Goal: Transaction & Acquisition: Subscribe to service/newsletter

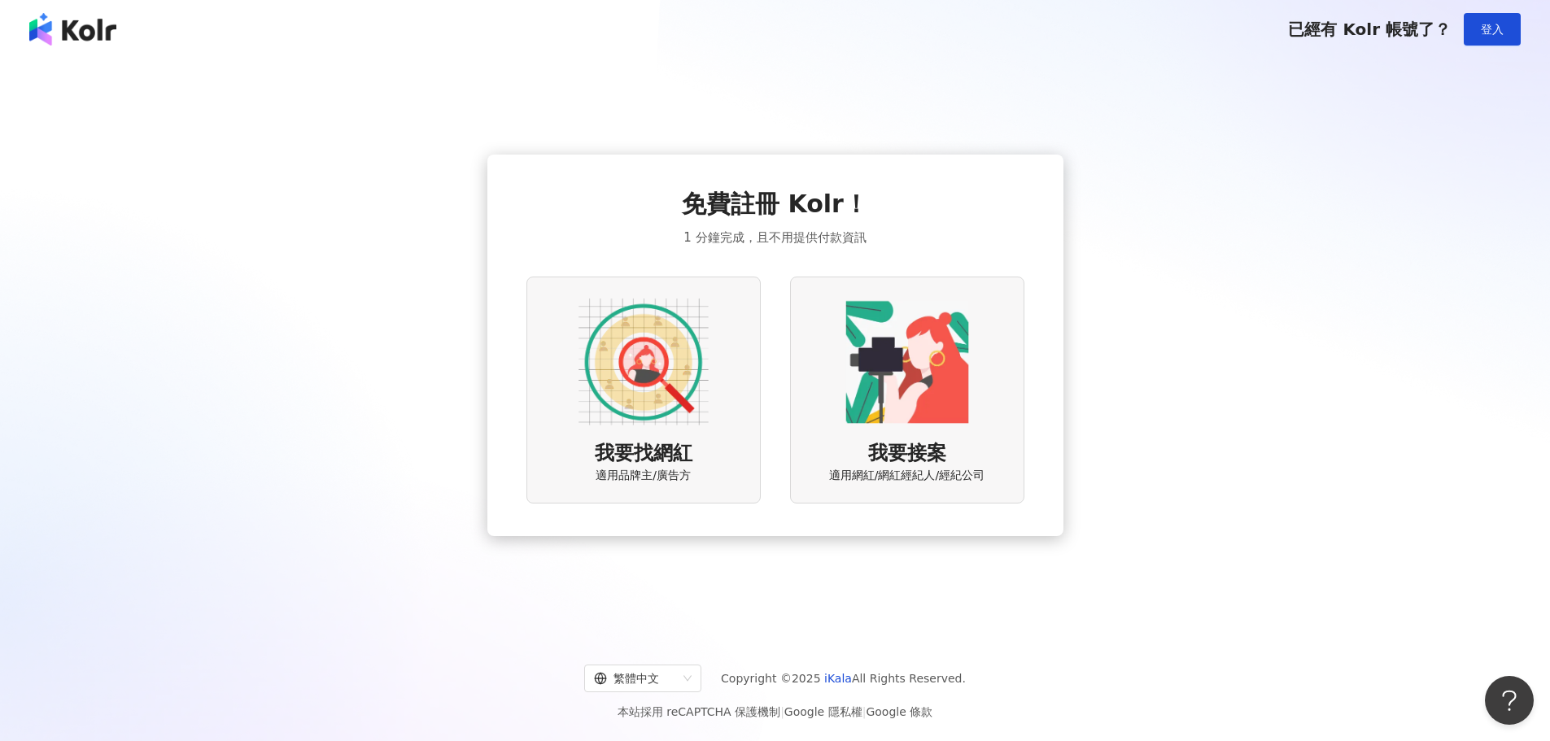
click at [697, 384] on img at bounding box center [644, 362] width 130 height 130
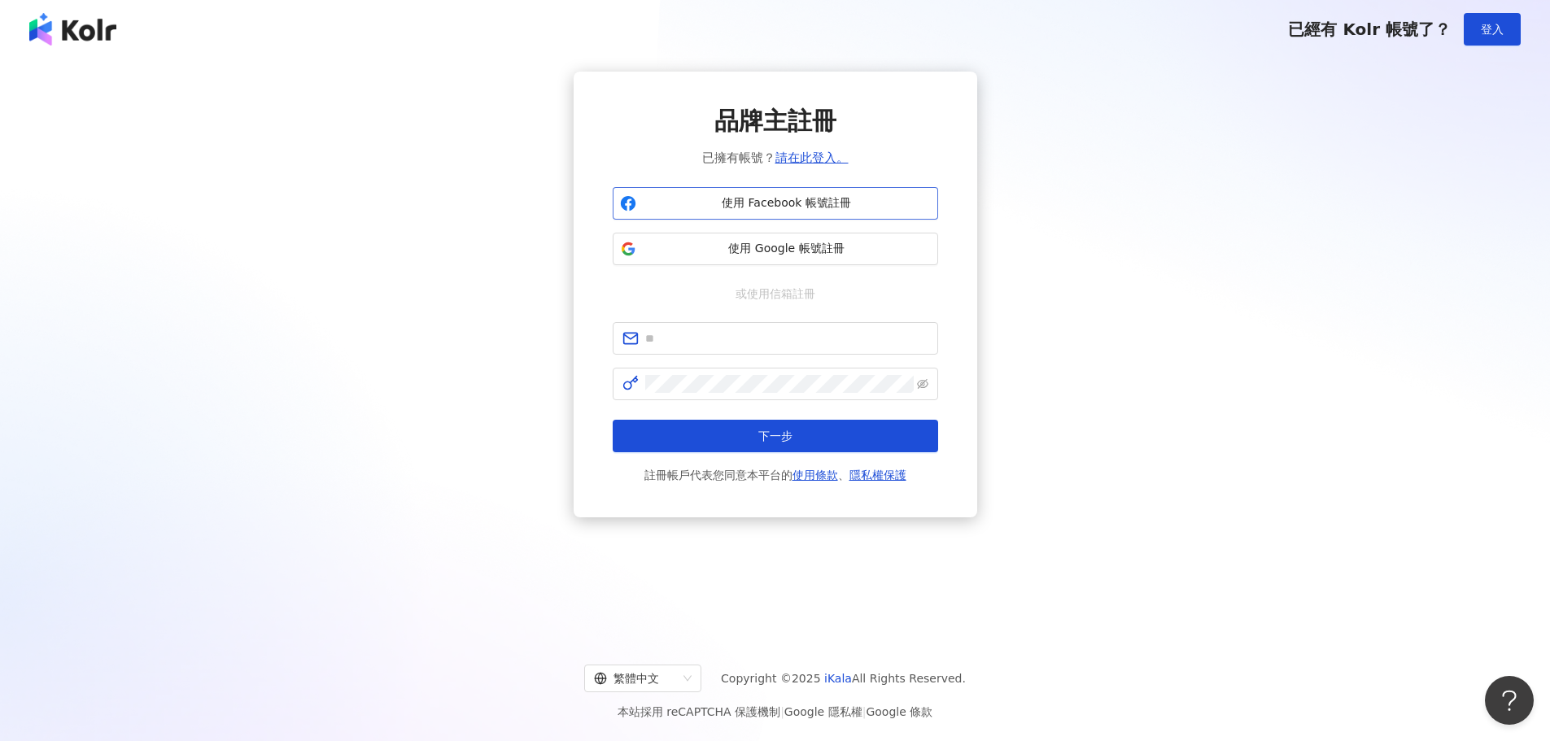
click at [731, 207] on span "使用 Facebook 帳號註冊" at bounding box center [787, 203] width 288 height 16
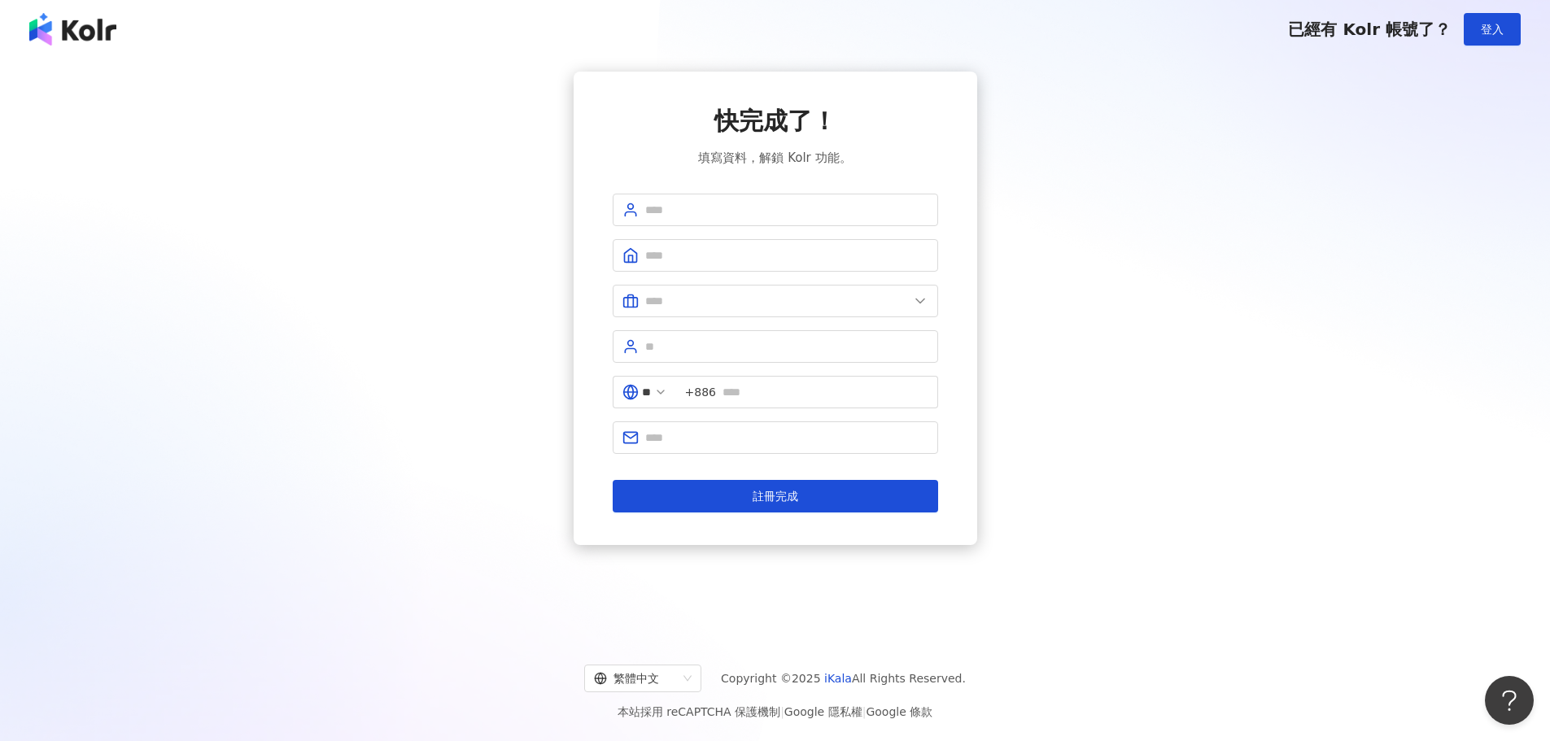
click at [714, 188] on div "快完成了！ 填寫資料，解鎖 Kolr 功能。 ** +886 註冊完成" at bounding box center [776, 308] width 326 height 409
click at [714, 203] on span at bounding box center [776, 210] width 326 height 33
click at [720, 209] on input "text" at bounding box center [786, 210] width 283 height 18
click at [649, 208] on input "text" at bounding box center [786, 210] width 283 height 18
